Goal: Information Seeking & Learning: Learn about a topic

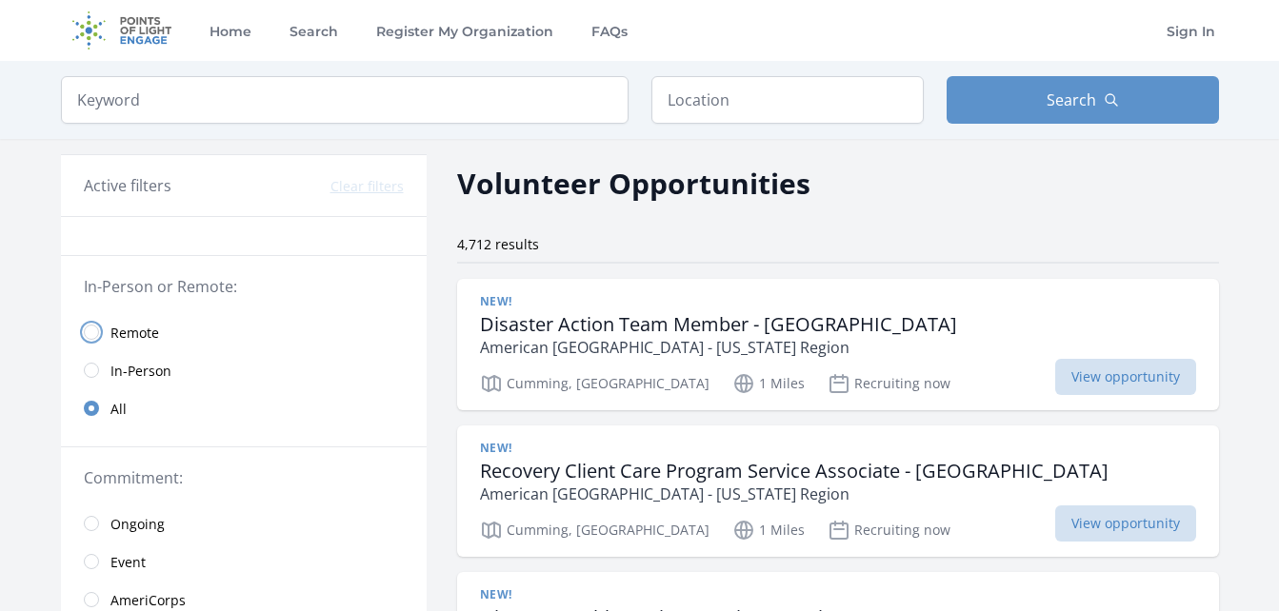
click at [93, 336] on input "radio" at bounding box center [91, 332] width 15 height 15
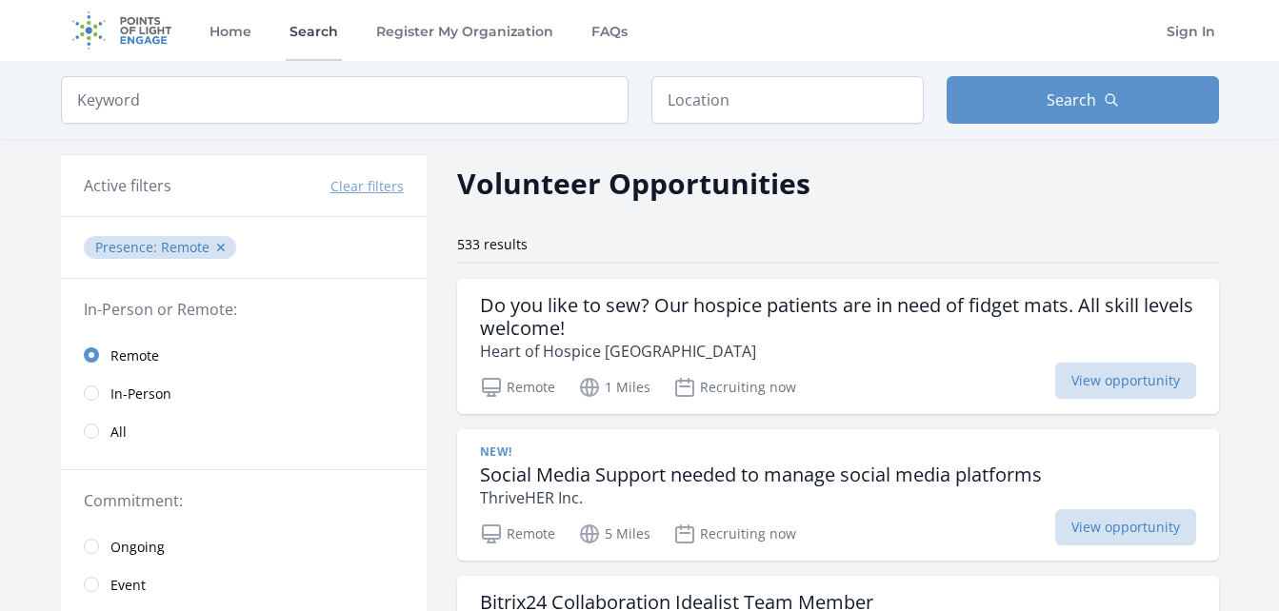
click at [309, 36] on link "Search" at bounding box center [314, 30] width 56 height 61
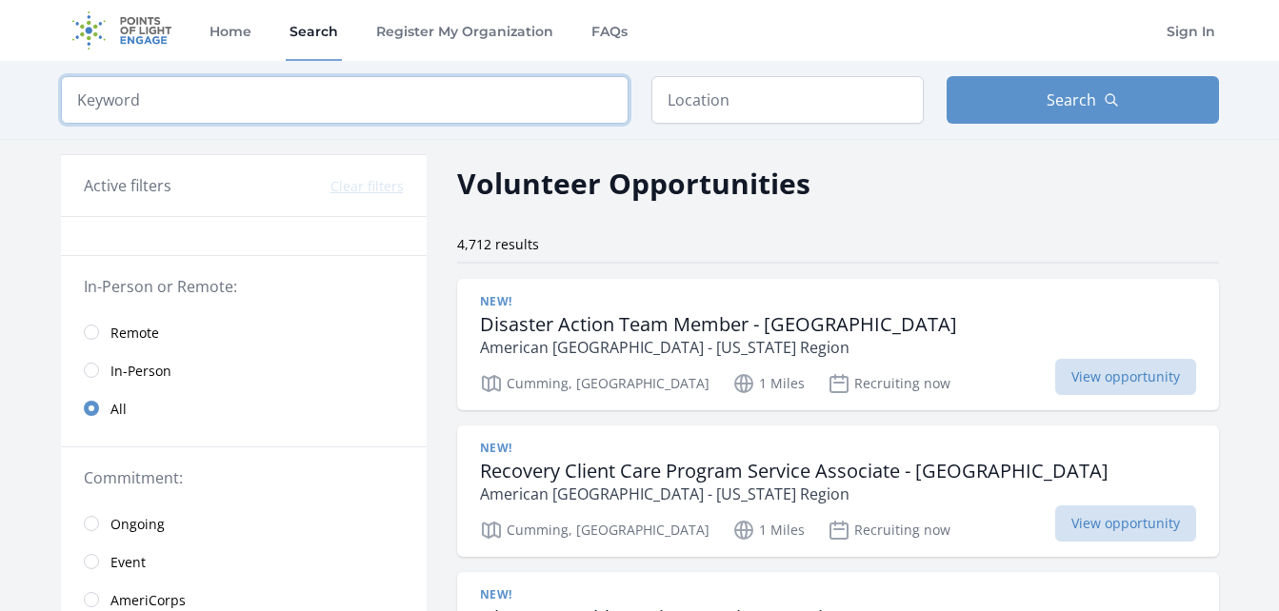
click at [272, 99] on input "search" at bounding box center [344, 100] width 567 height 48
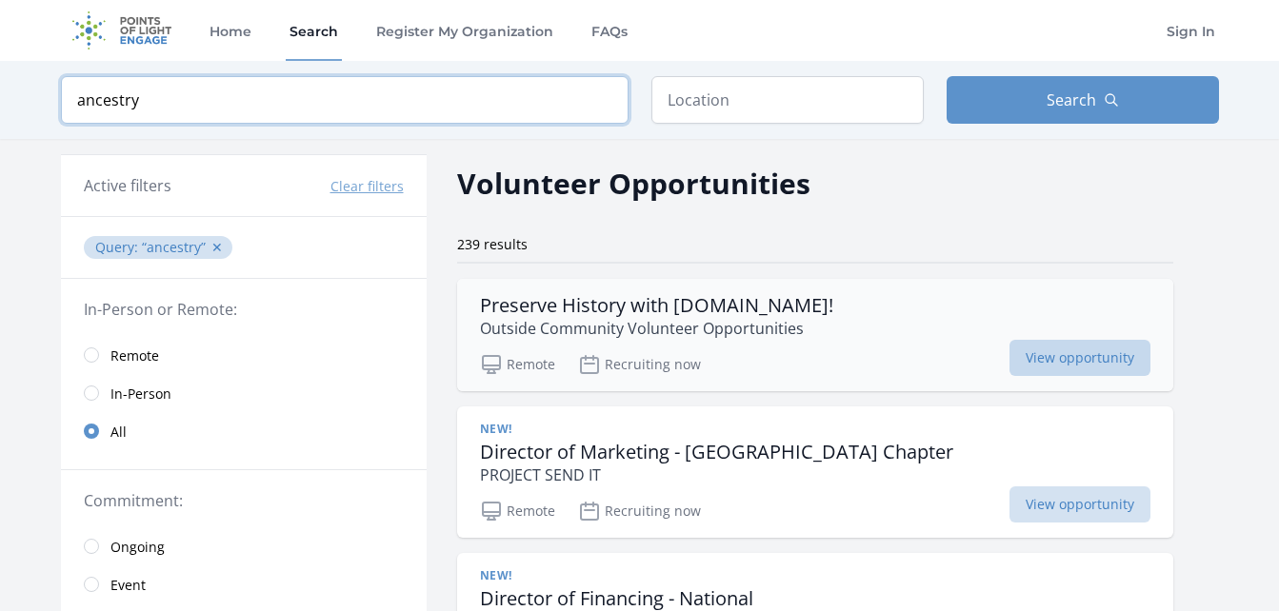
type input "ancestry"
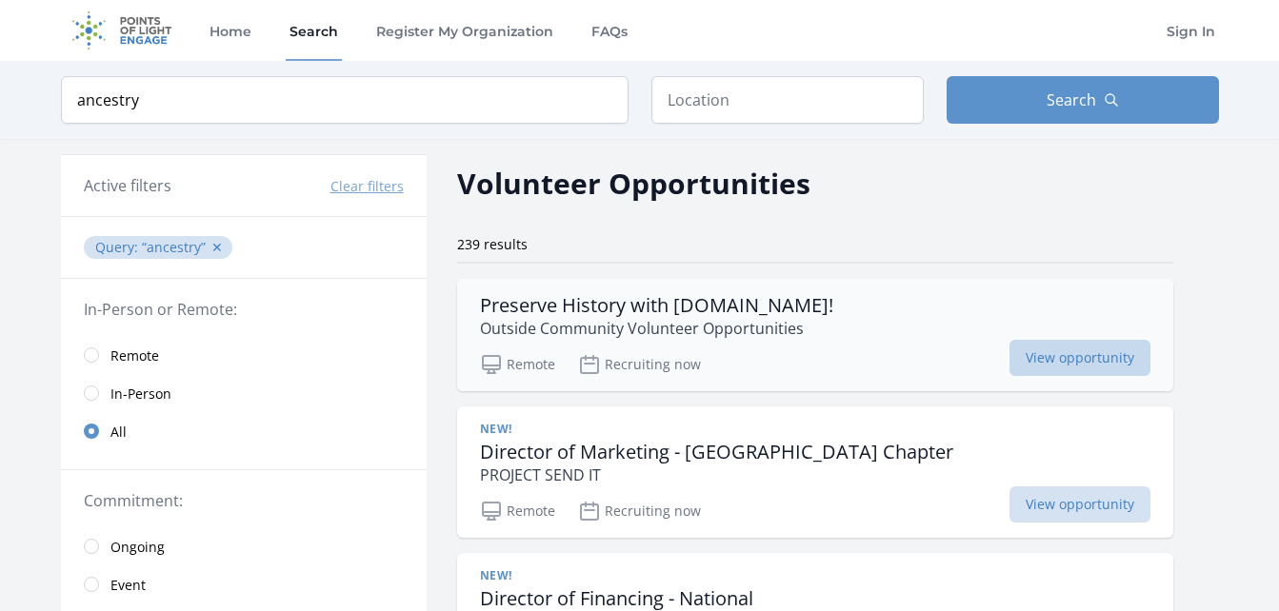
click at [1009, 355] on span "View opportunity" at bounding box center [1079, 358] width 141 height 36
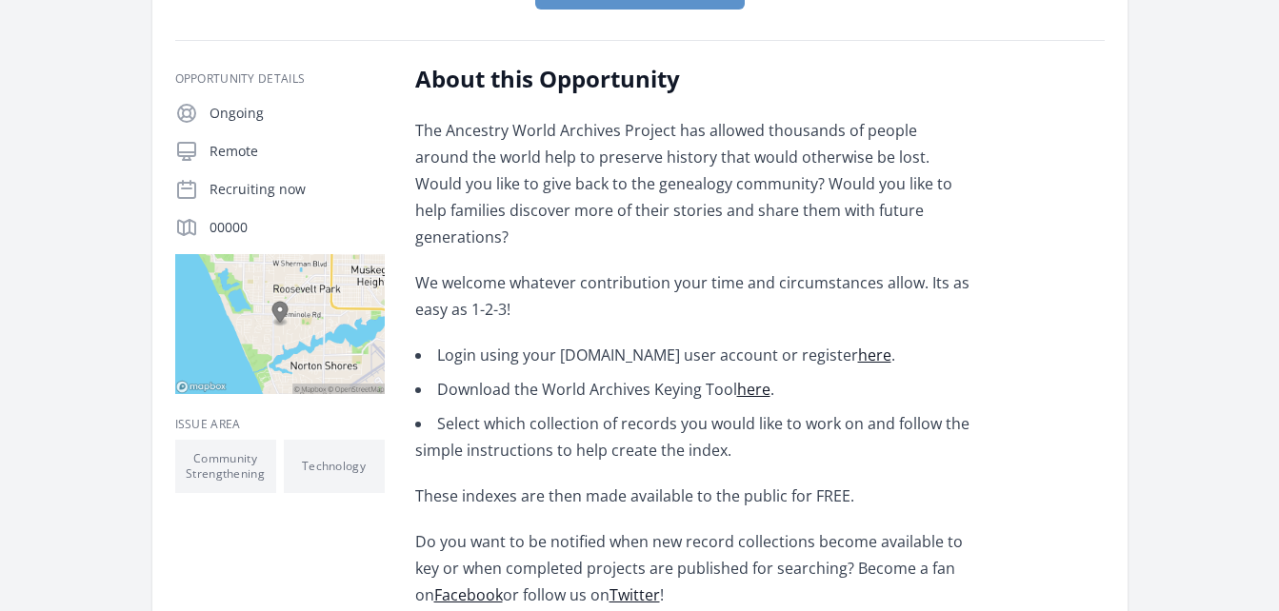
scroll to position [381, 0]
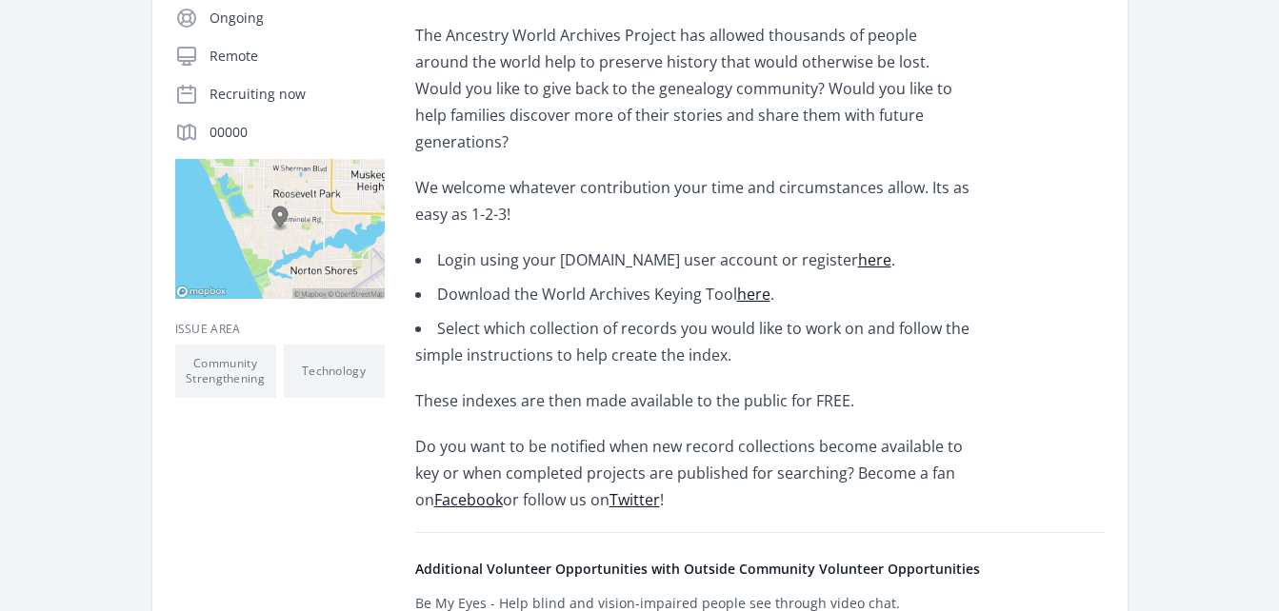
click at [737, 284] on link "here" at bounding box center [753, 294] width 33 height 21
